Goal: Check status: Check status

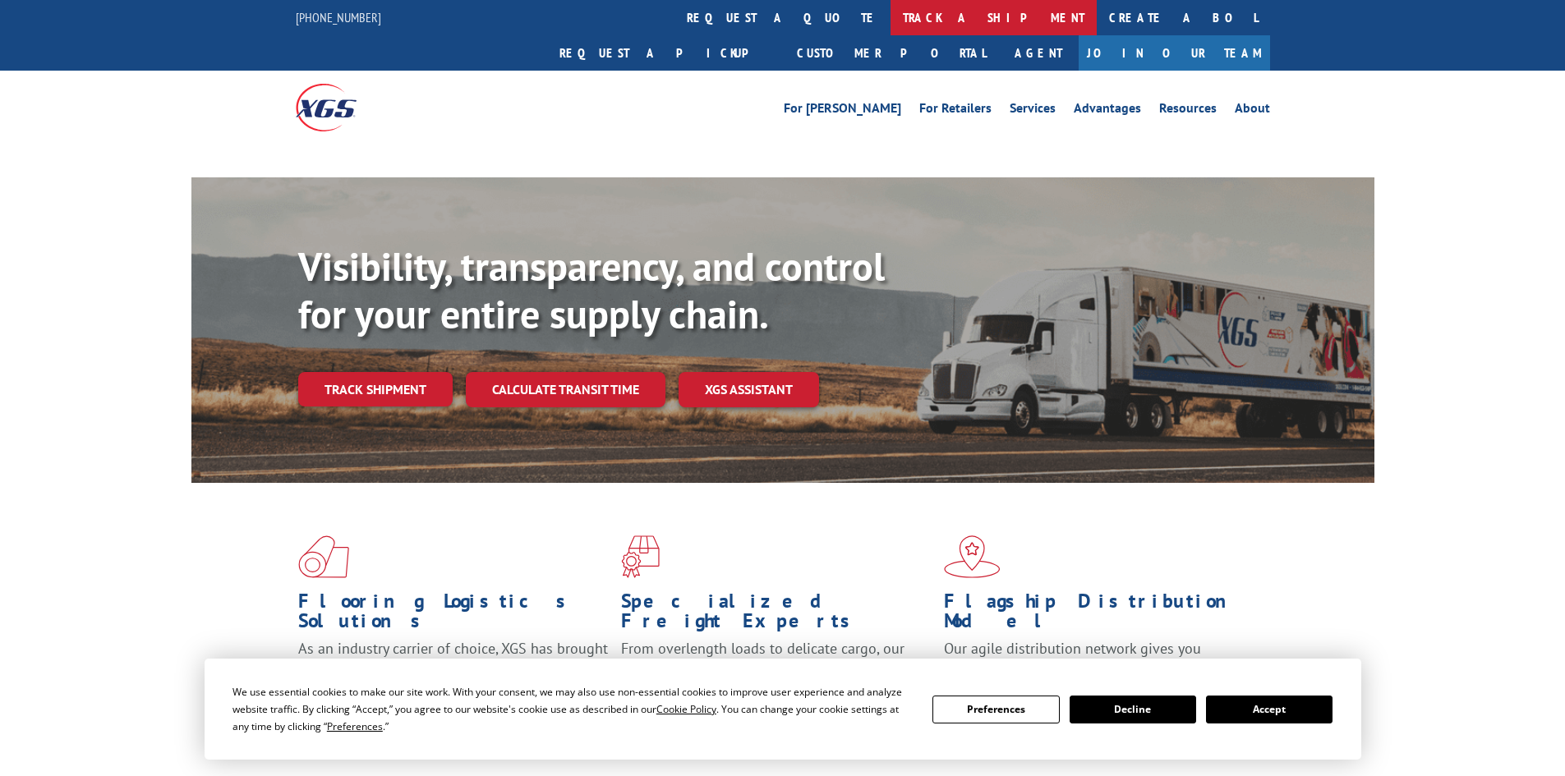
click at [890, 16] on link "track a shipment" at bounding box center [993, 17] width 206 height 35
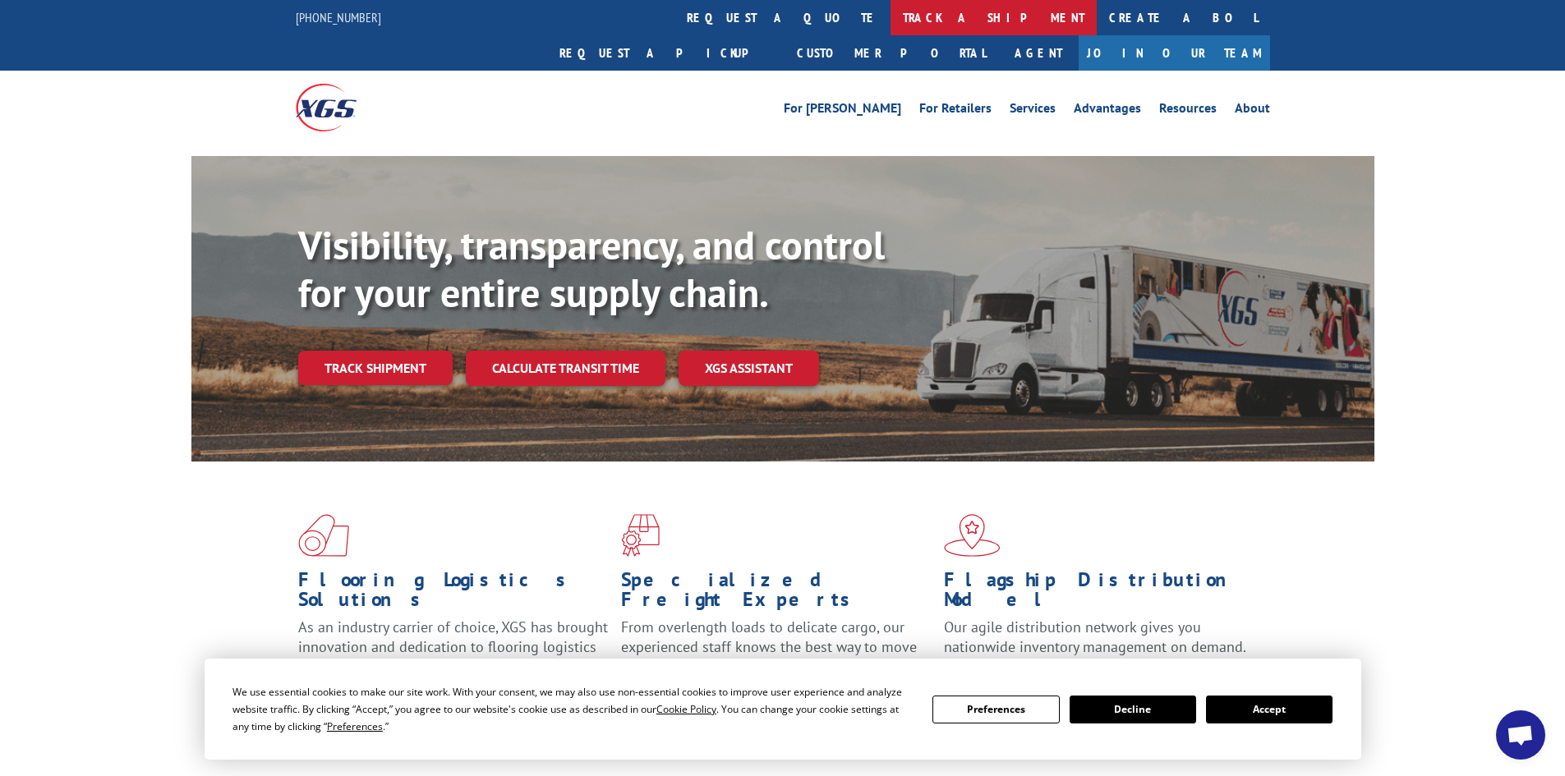
click at [890, 16] on link "track a shipment" at bounding box center [993, 17] width 206 height 35
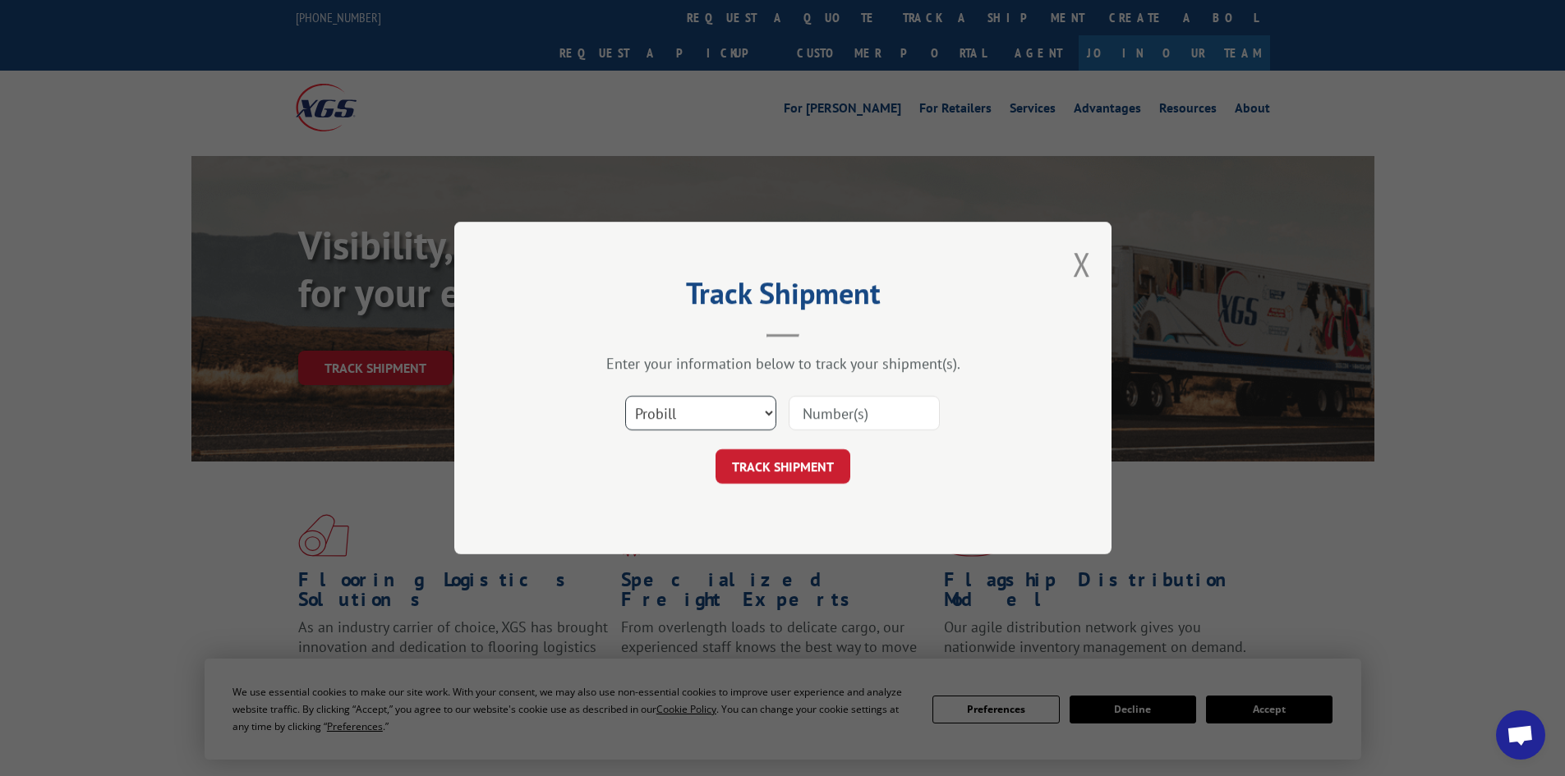
click at [673, 407] on select "Select category... Probill BOL PO" at bounding box center [700, 413] width 151 height 34
select select "bol"
click at [625, 396] on select "Select category... Probill BOL PO" at bounding box center [700, 413] width 151 height 34
drag, startPoint x: 837, startPoint y: 420, endPoint x: 841, endPoint y: 407, distance: 13.8
click at [839, 415] on input at bounding box center [863, 413] width 151 height 34
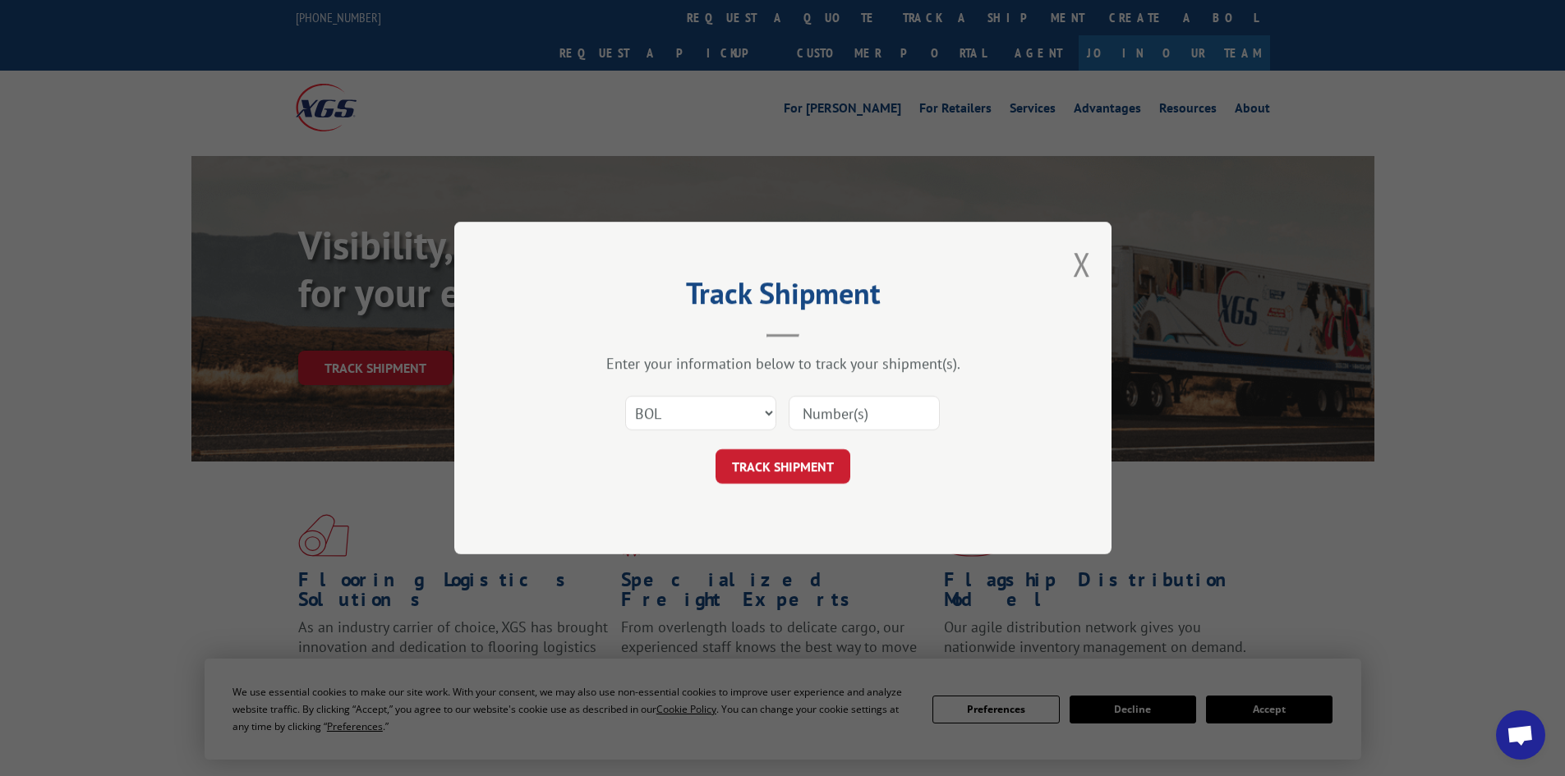
paste input "7052176"
type input "7052176"
click at [830, 467] on button "TRACK SHIPMENT" at bounding box center [782, 466] width 135 height 34
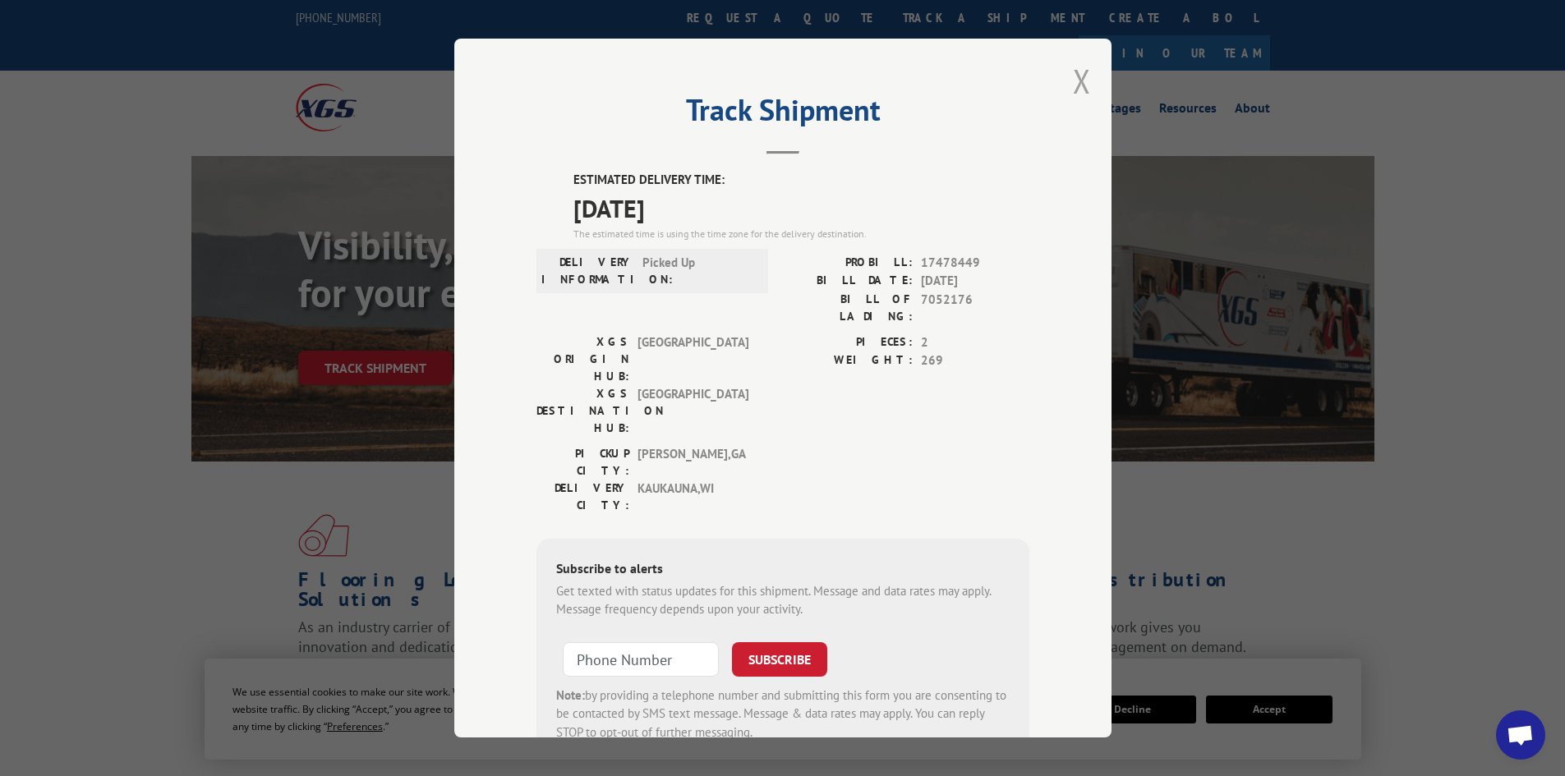
click at [1073, 73] on button "Close modal" at bounding box center [1082, 81] width 18 height 44
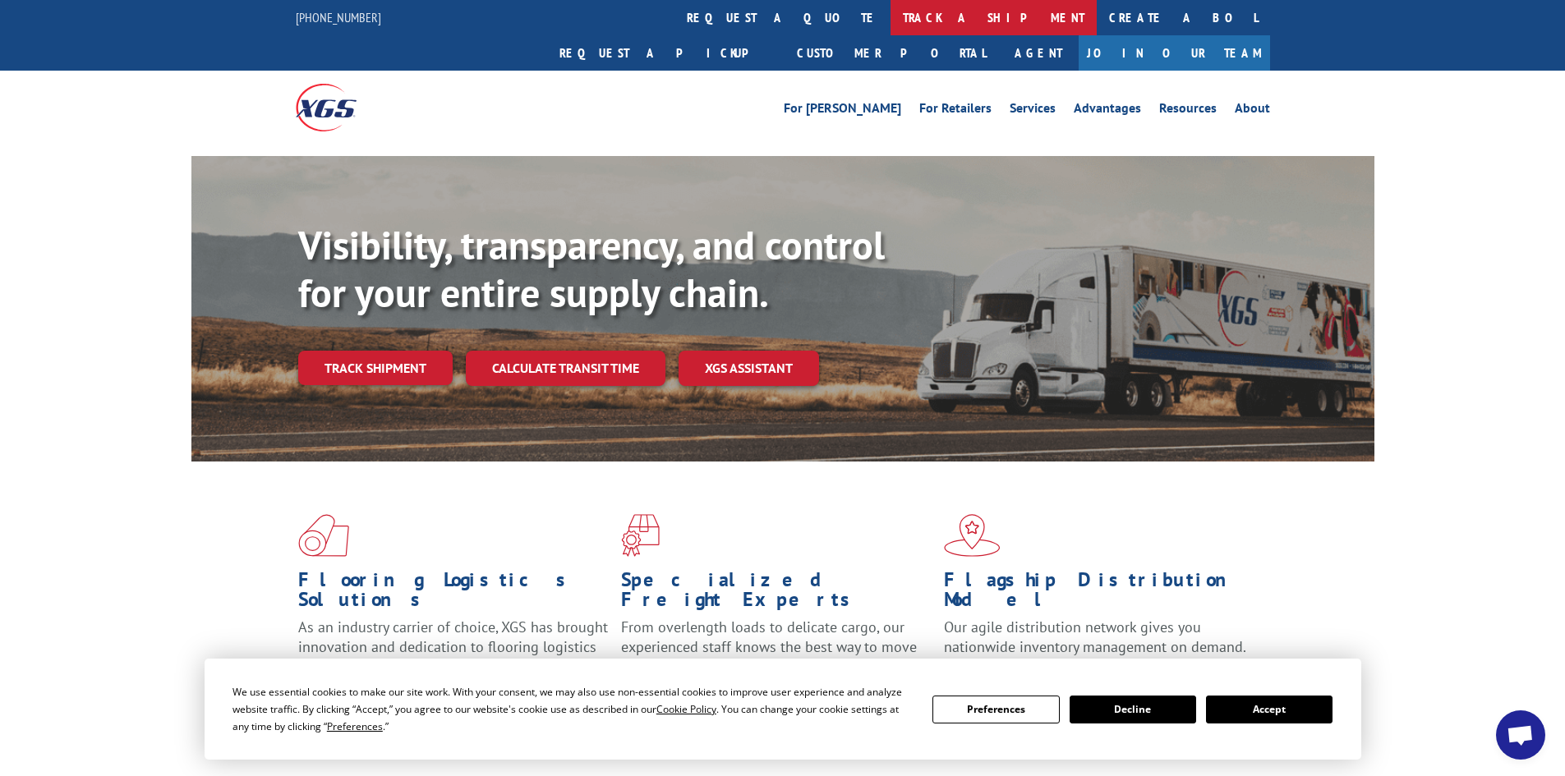
click at [890, 20] on link "track a shipment" at bounding box center [993, 17] width 206 height 35
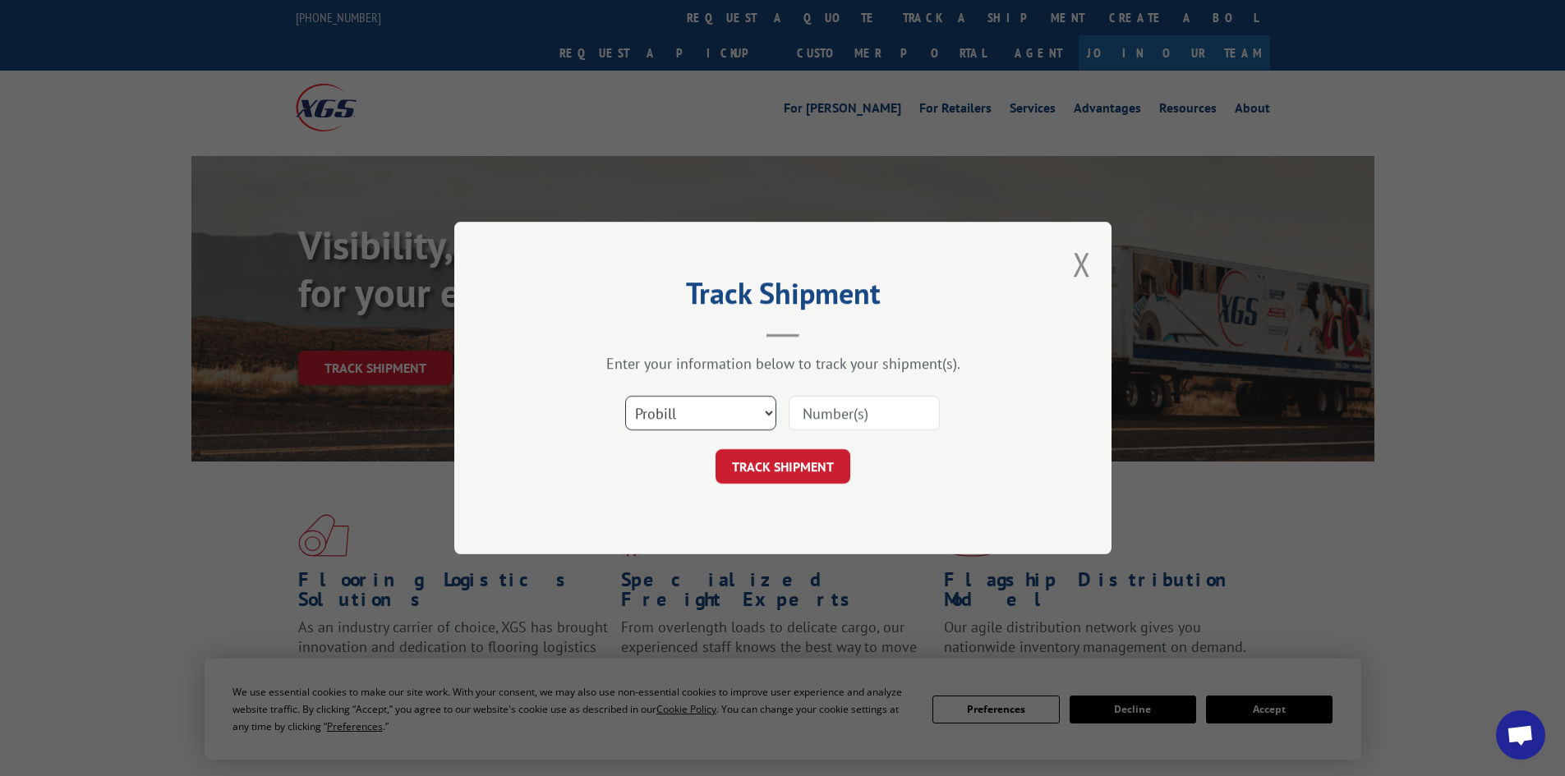
drag, startPoint x: 706, startPoint y: 420, endPoint x: 703, endPoint y: 398, distance: 21.5
click at [704, 408] on select "Select category... Probill BOL PO" at bounding box center [700, 413] width 151 height 34
select select "bol"
click at [625, 396] on select "Select category... Probill BOL PO" at bounding box center [700, 413] width 151 height 34
click at [813, 410] on input at bounding box center [863, 413] width 151 height 34
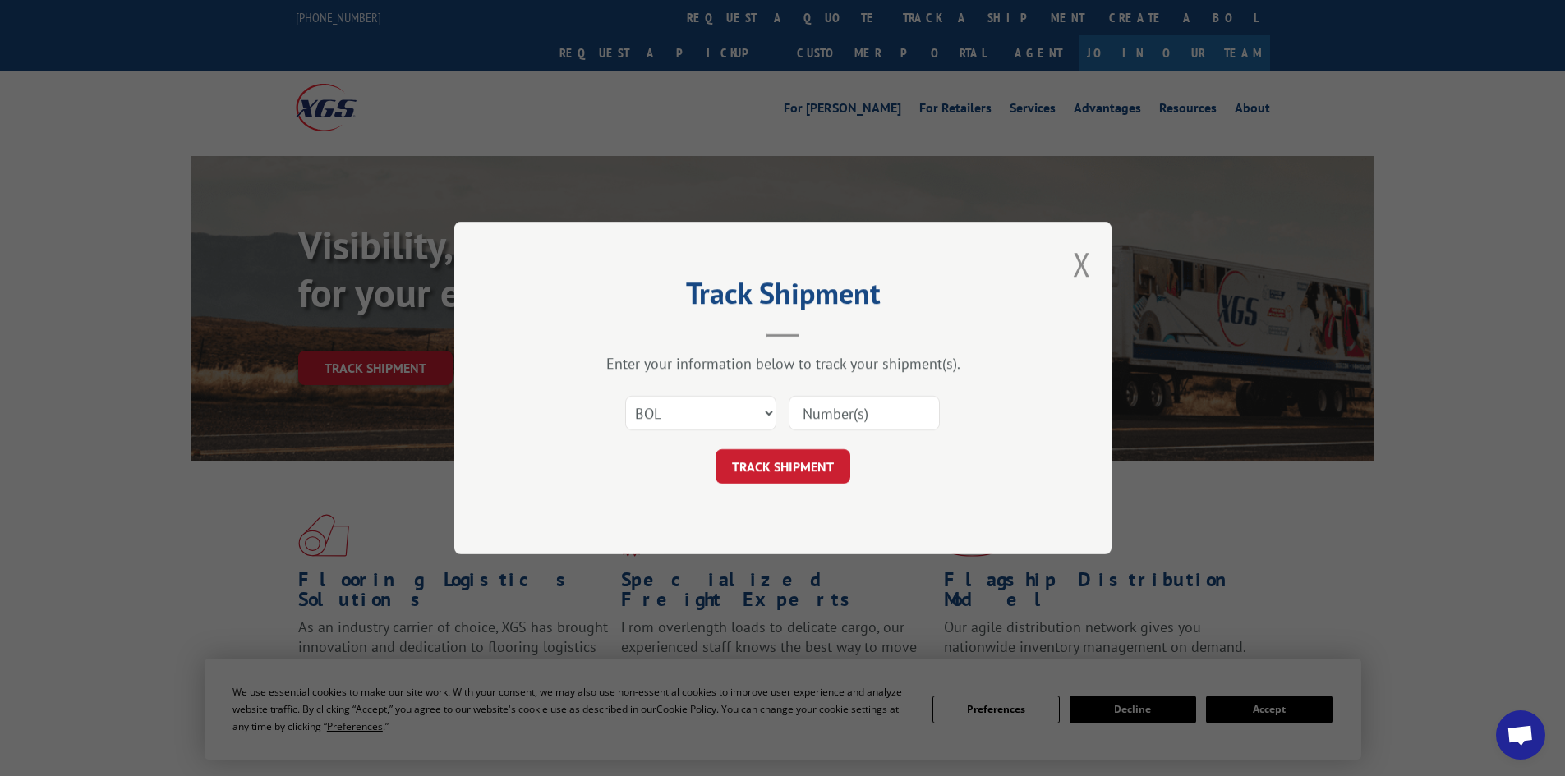
paste input "5513794"
type input "5513794"
click at [821, 457] on button "TRACK SHIPMENT" at bounding box center [782, 466] width 135 height 34
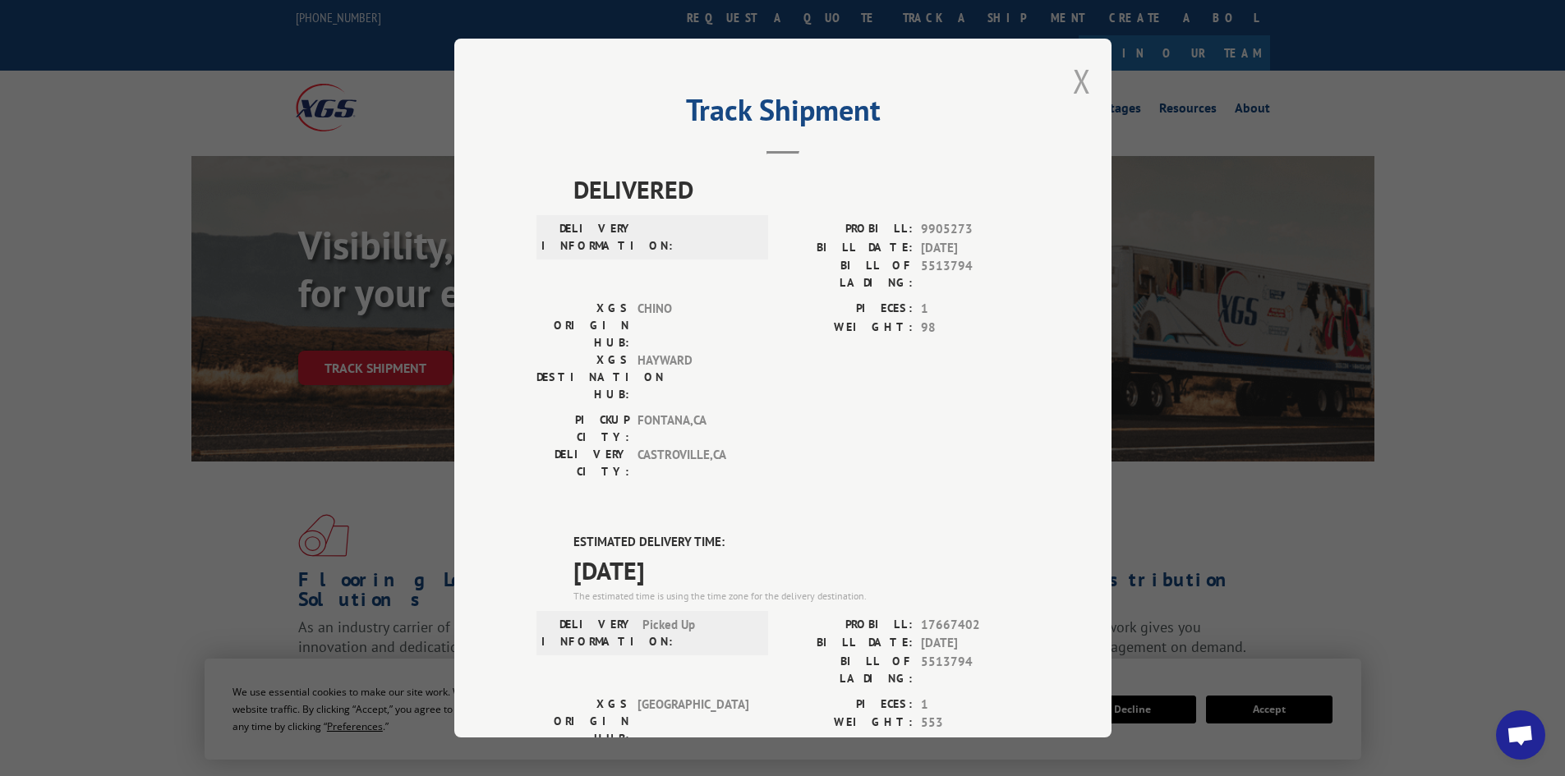
click at [1075, 74] on button "Close modal" at bounding box center [1082, 81] width 18 height 44
